Goal: Find specific page/section: Find specific page/section

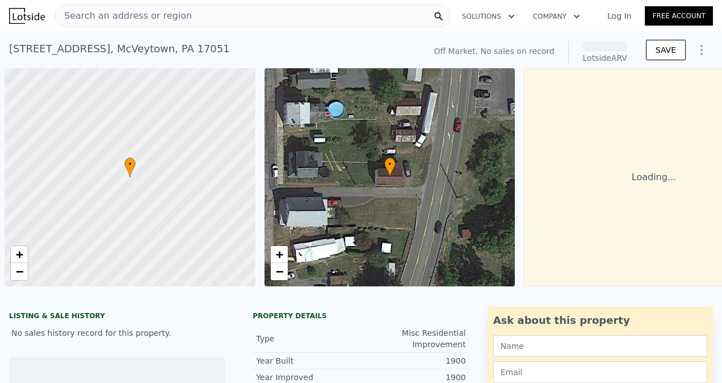
scroll to position [0, 5]
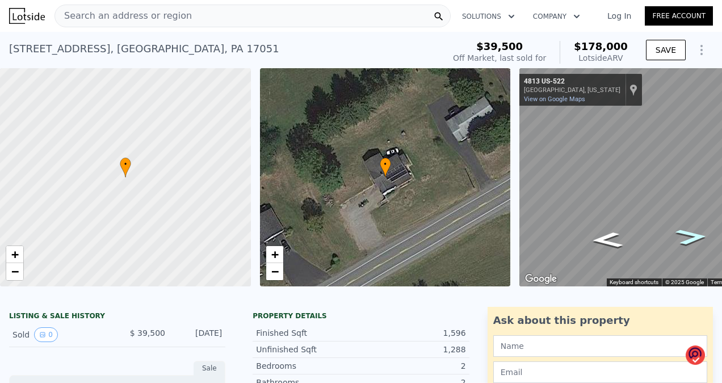
click at [698, 237] on icon "Go Northeast, US-522" at bounding box center [691, 236] width 59 height 23
click at [605, 237] on icon "Go Southwest, US-522" at bounding box center [607, 239] width 59 height 23
